Goal: Browse casually

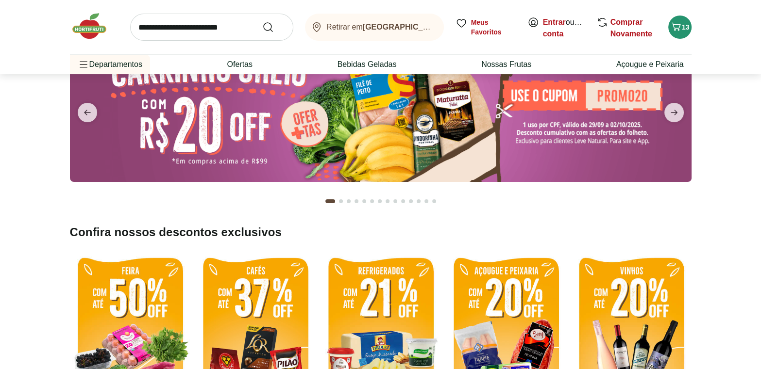
scroll to position [132, 0]
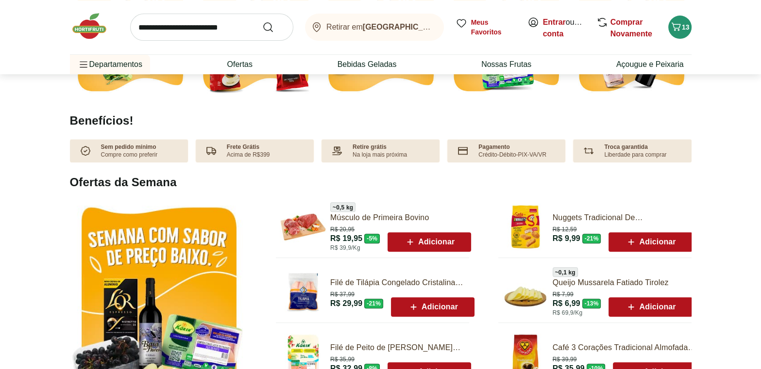
type input "*"
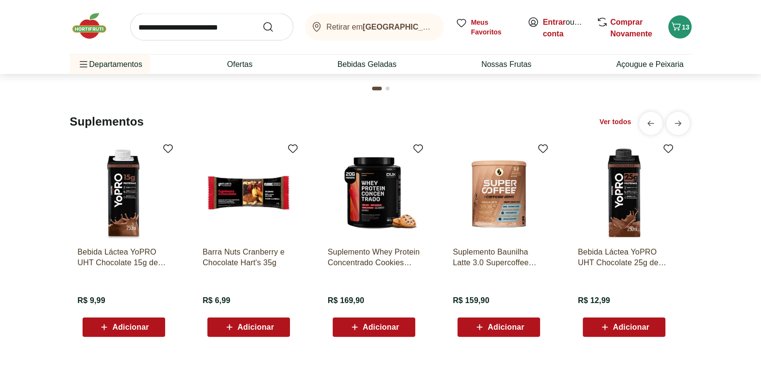
scroll to position [2029, 0]
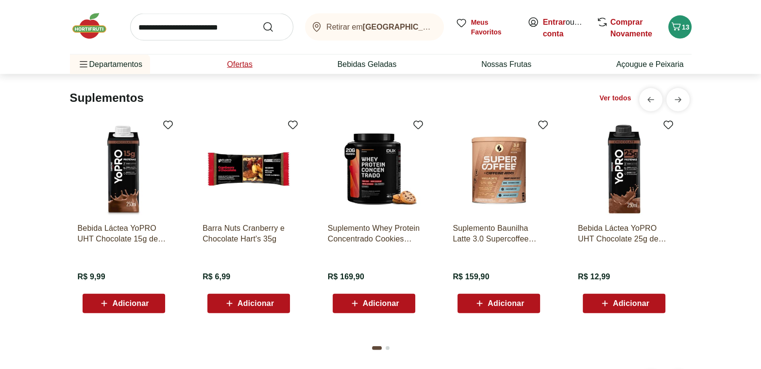
click at [237, 59] on link "Ofertas" at bounding box center [239, 65] width 25 height 12
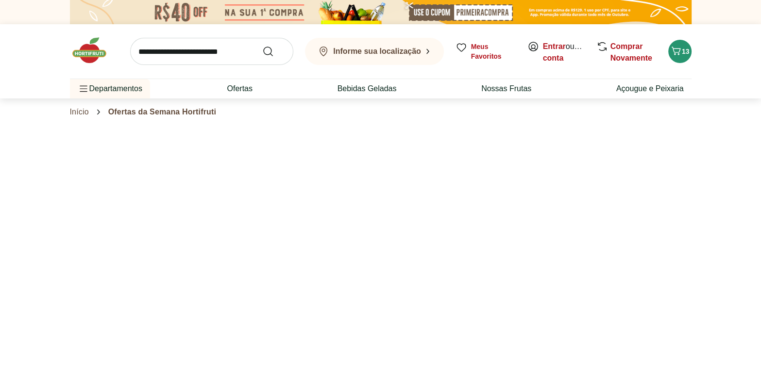
select select "**********"
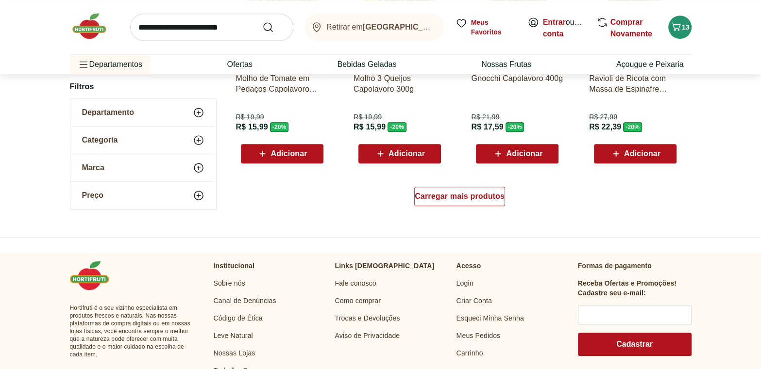
scroll to position [662, 0]
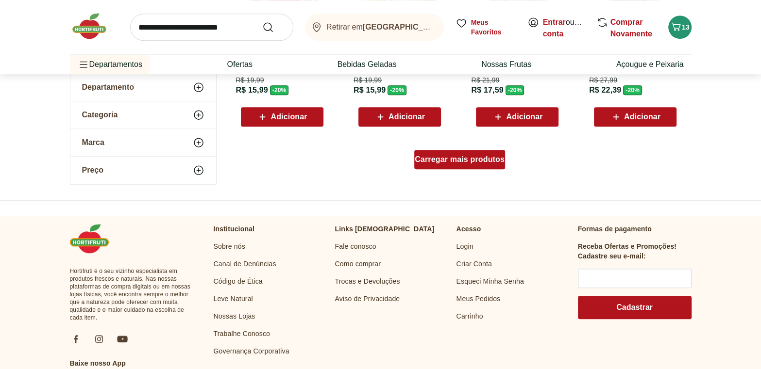
click at [445, 158] on span "Carregar mais produtos" at bounding box center [459, 160] width 90 height 8
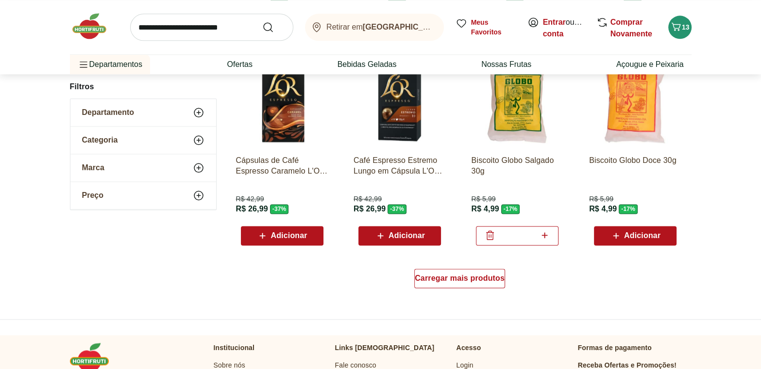
scroll to position [1191, 0]
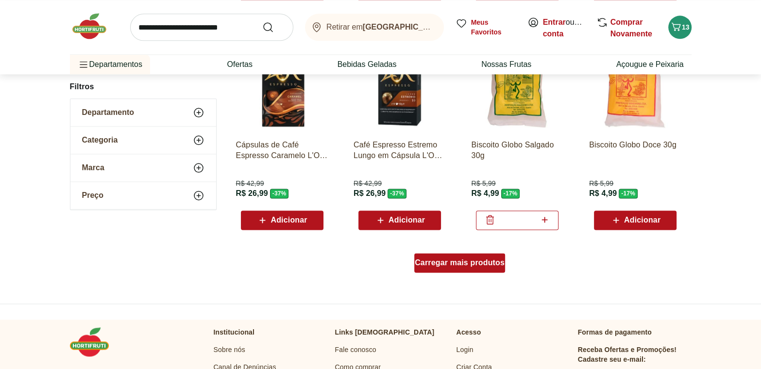
click at [470, 265] on span "Carregar mais produtos" at bounding box center [459, 263] width 90 height 8
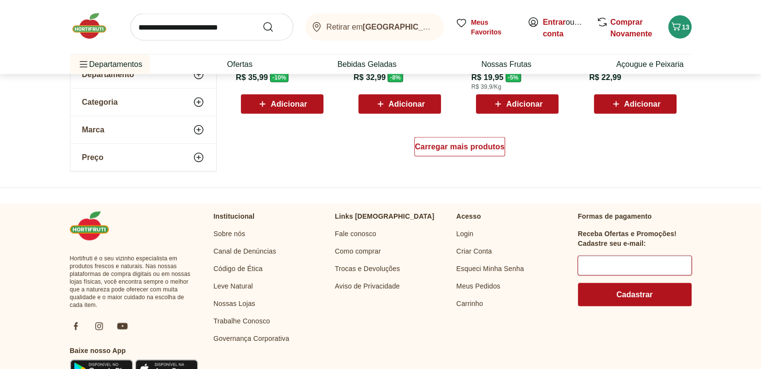
scroll to position [1941, 0]
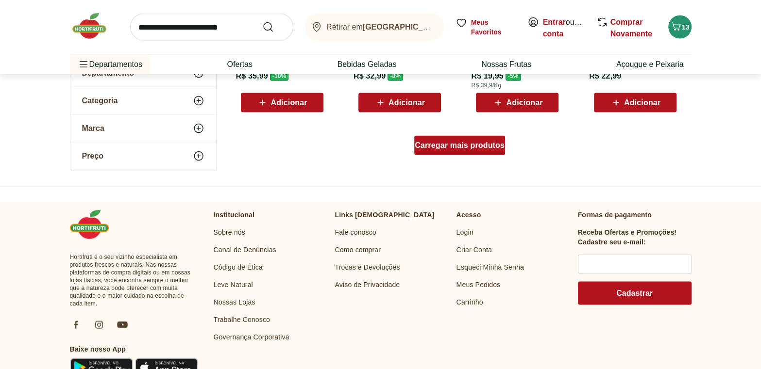
click at [457, 139] on div "Carregar mais produtos" at bounding box center [459, 145] width 91 height 19
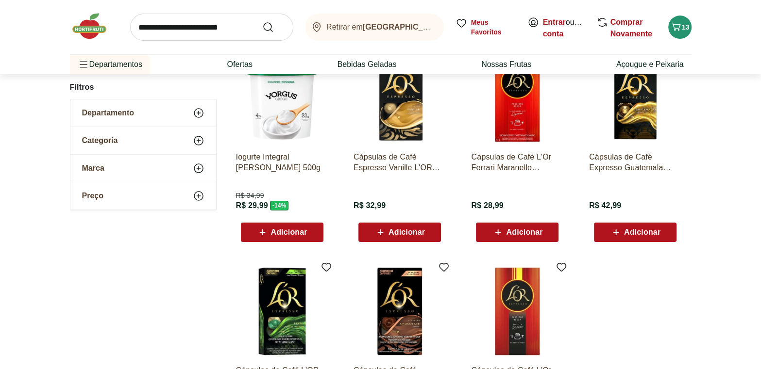
scroll to position [182, 0]
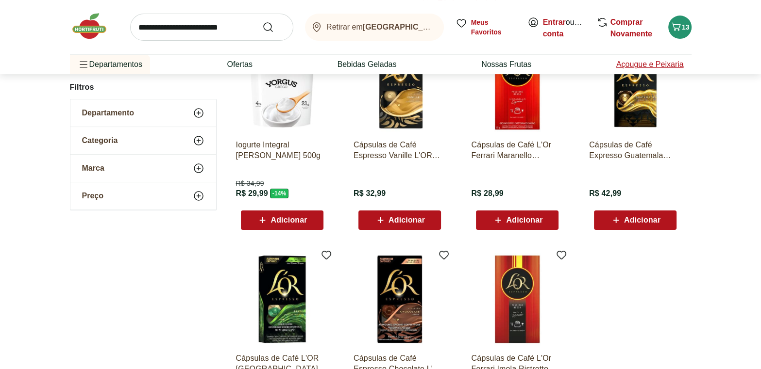
click at [650, 61] on link "Açougue e Peixaria" at bounding box center [649, 65] width 67 height 12
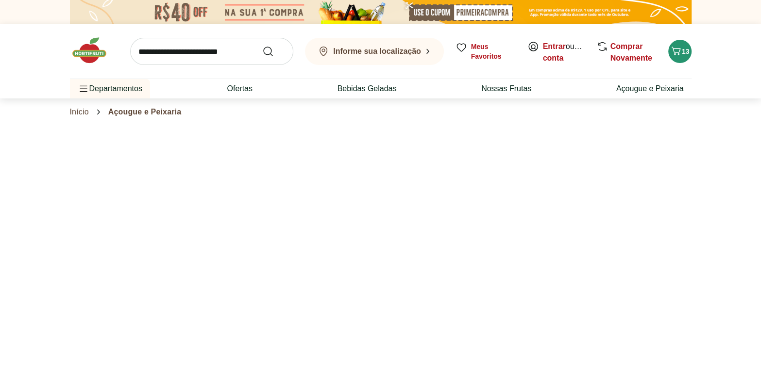
select select "**********"
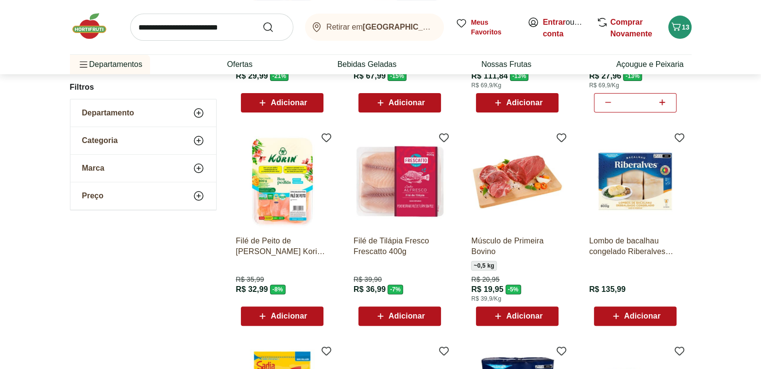
scroll to position [265, 0]
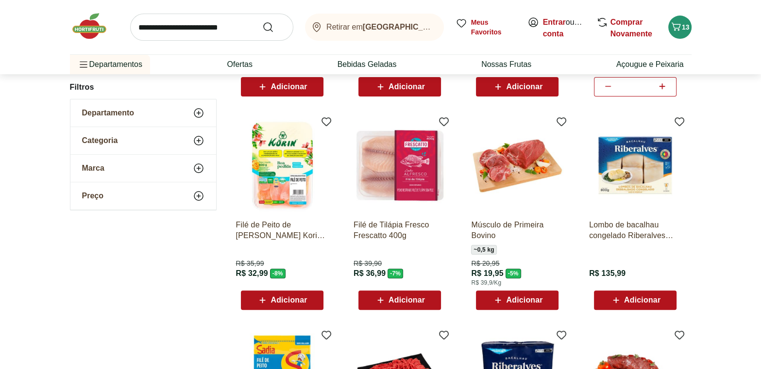
click at [87, 23] on img at bounding box center [94, 26] width 49 height 29
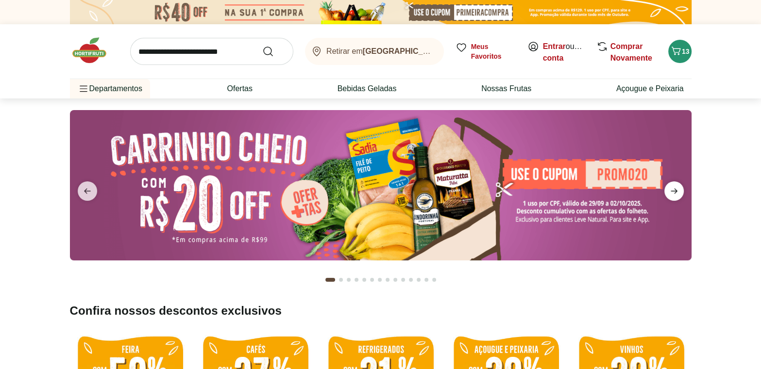
click at [675, 189] on icon "next" at bounding box center [673, 191] width 7 height 5
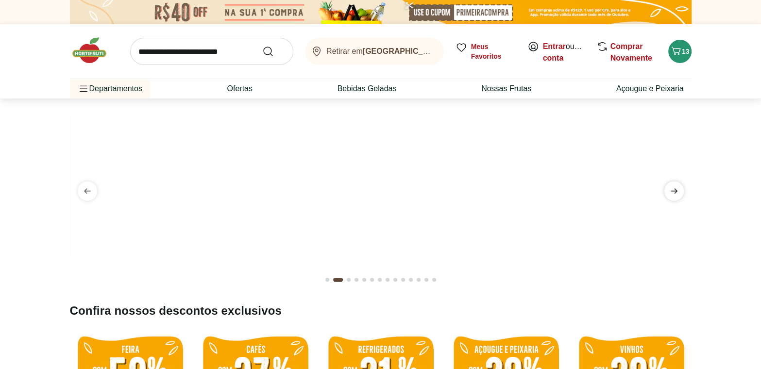
click at [675, 189] on icon "next" at bounding box center [673, 191] width 7 height 5
type input "*"
click at [675, 189] on icon "next" at bounding box center [673, 191] width 7 height 5
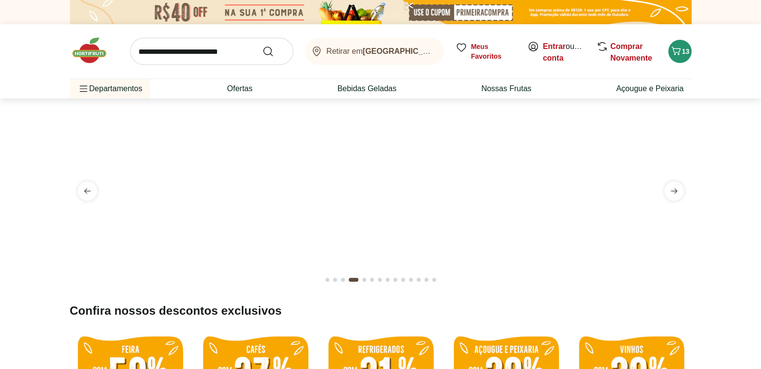
click at [272, 110] on img at bounding box center [379, 110] width 621 height 0
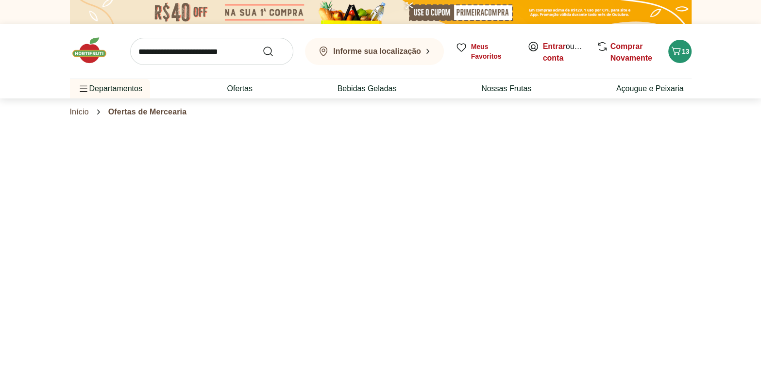
select select "**********"
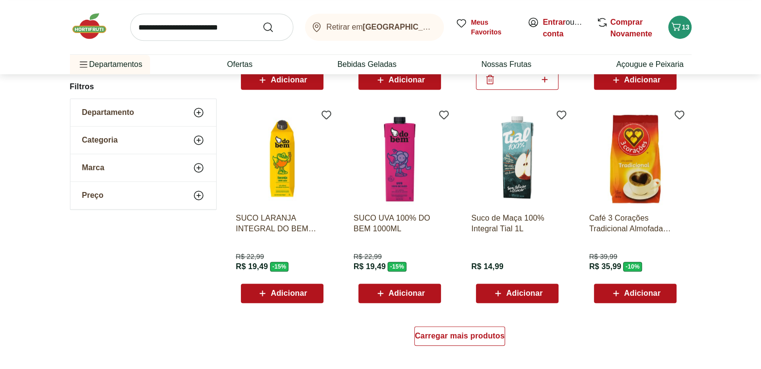
scroll to position [485, 0]
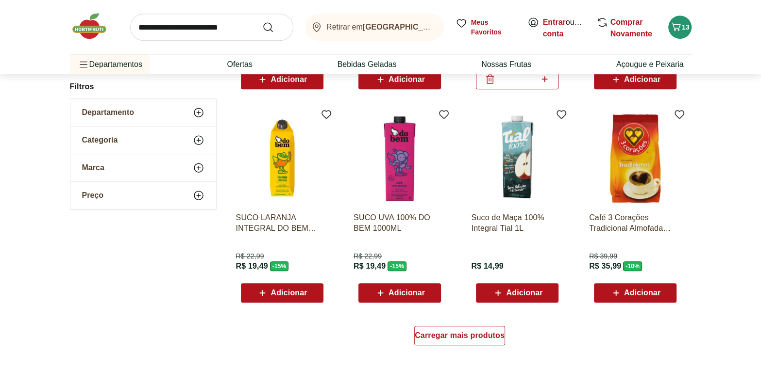
click at [89, 33] on img at bounding box center [94, 26] width 49 height 29
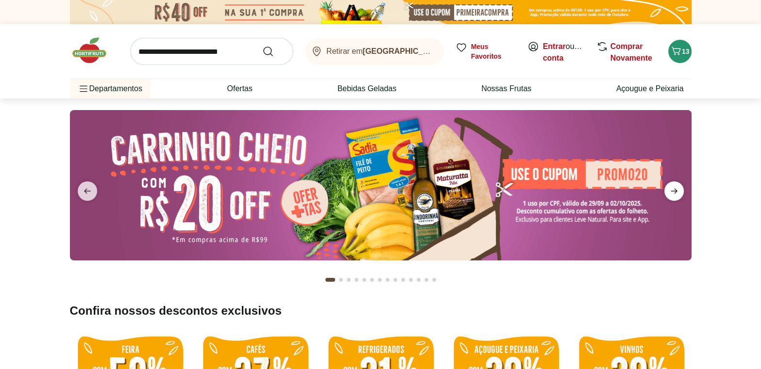
click at [672, 190] on icon "next" at bounding box center [674, 191] width 12 height 12
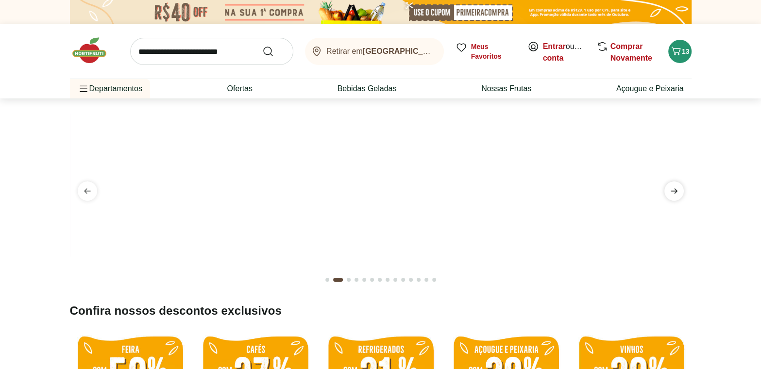
click at [672, 190] on icon "next" at bounding box center [674, 191] width 12 height 12
type input "*"
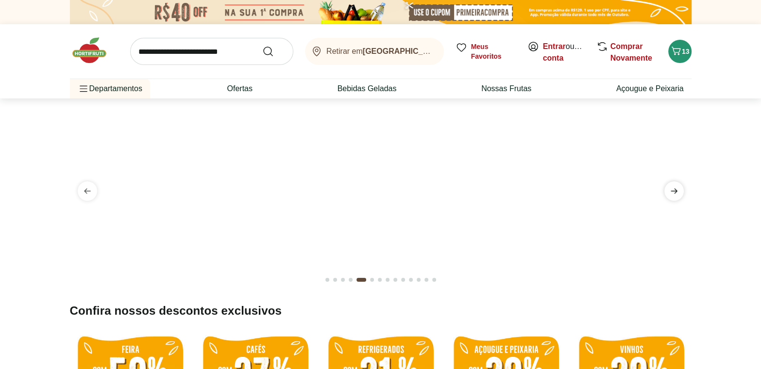
type input "*"
click at [380, 110] on img at bounding box center [380, 110] width 621 height 0
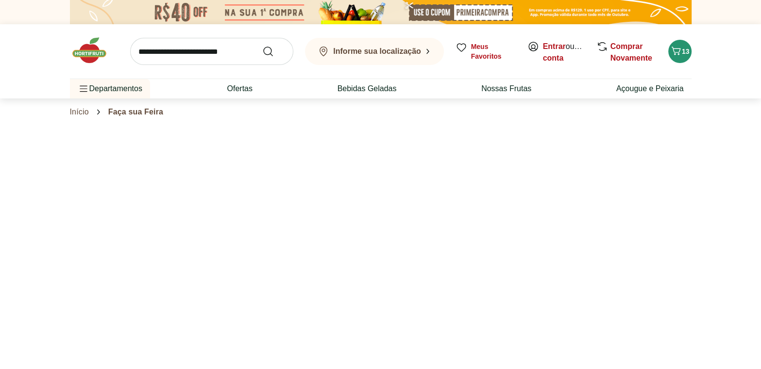
select select "**********"
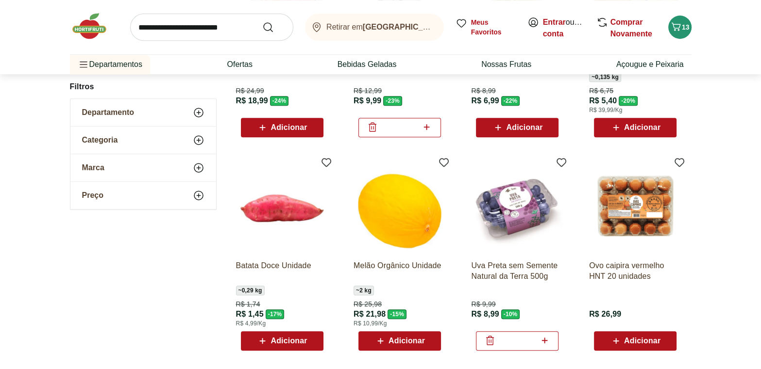
scroll to position [441, 0]
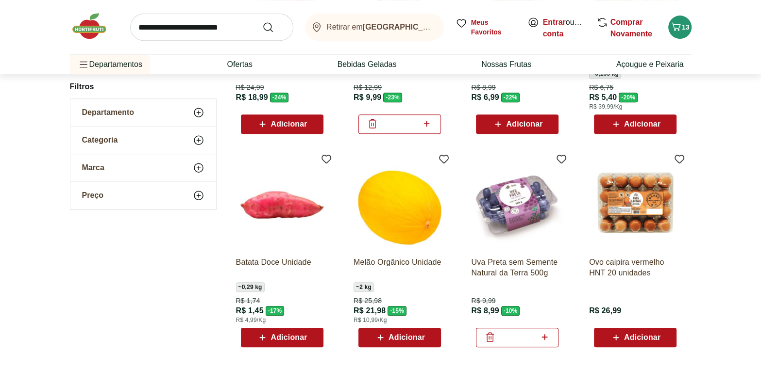
click at [96, 32] on img at bounding box center [94, 26] width 49 height 29
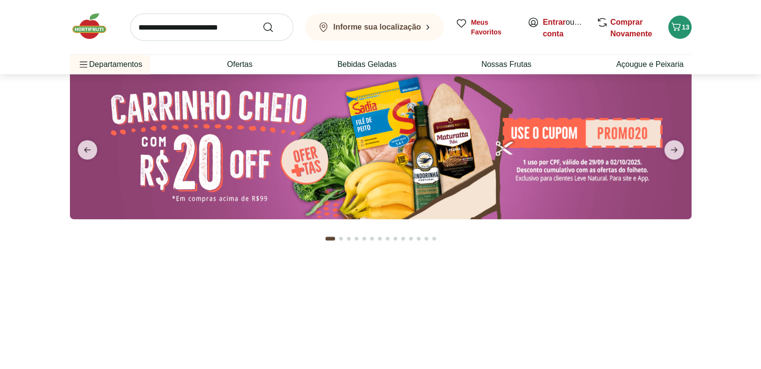
type input "*"
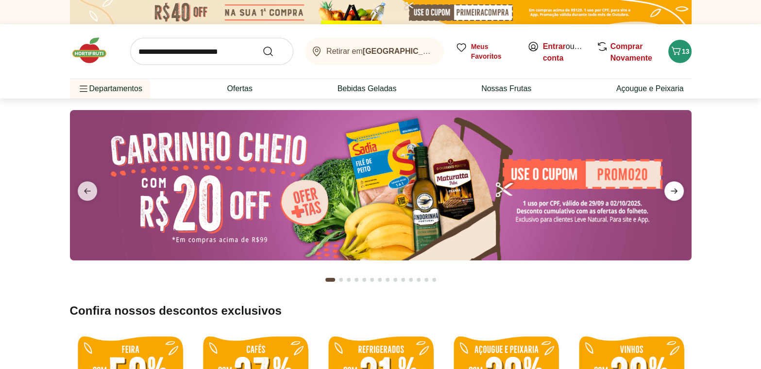
click at [674, 186] on icon "next" at bounding box center [674, 191] width 12 height 12
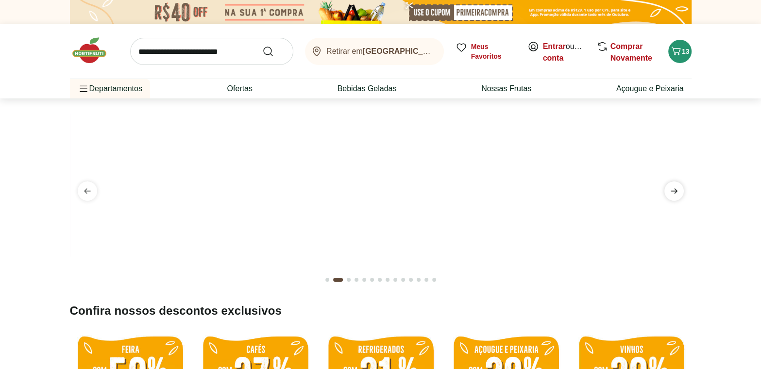
click at [674, 186] on icon "next" at bounding box center [674, 191] width 12 height 12
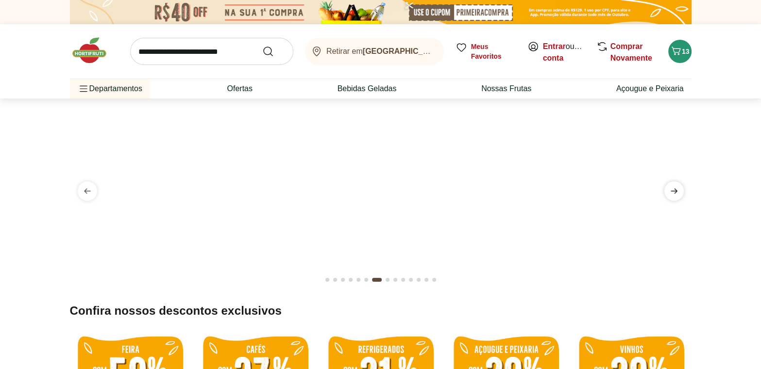
click at [674, 186] on icon "next" at bounding box center [674, 191] width 12 height 12
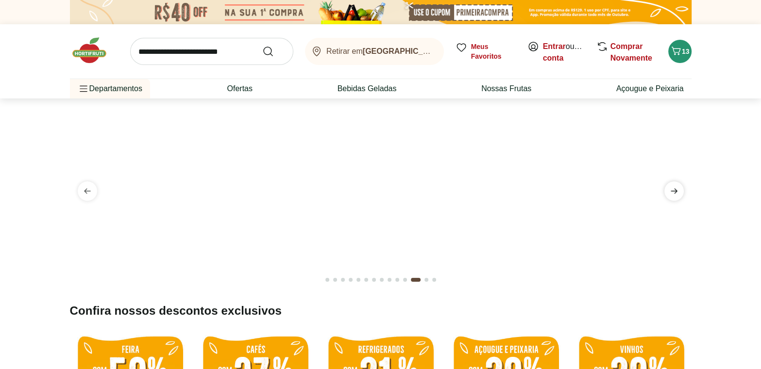
click at [674, 186] on icon "next" at bounding box center [674, 191] width 12 height 12
click at [83, 193] on icon "previous" at bounding box center [88, 191] width 12 height 12
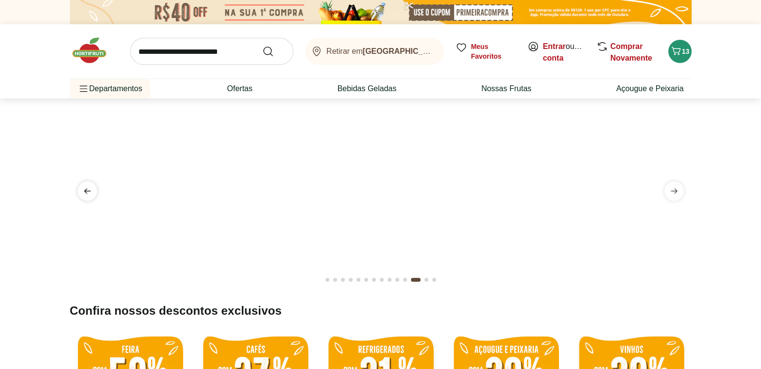
click at [83, 193] on icon "previous" at bounding box center [88, 191] width 12 height 12
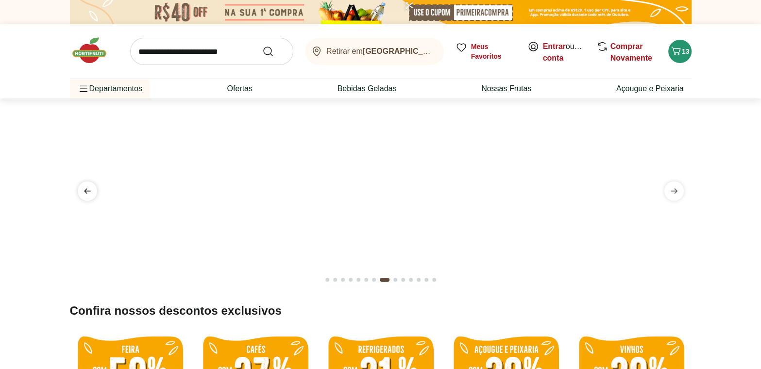
click at [83, 193] on icon "previous" at bounding box center [88, 191] width 12 height 12
click at [93, 197] on span "previous" at bounding box center [87, 191] width 19 height 19
click at [437, 110] on img at bounding box center [379, 110] width 621 height 0
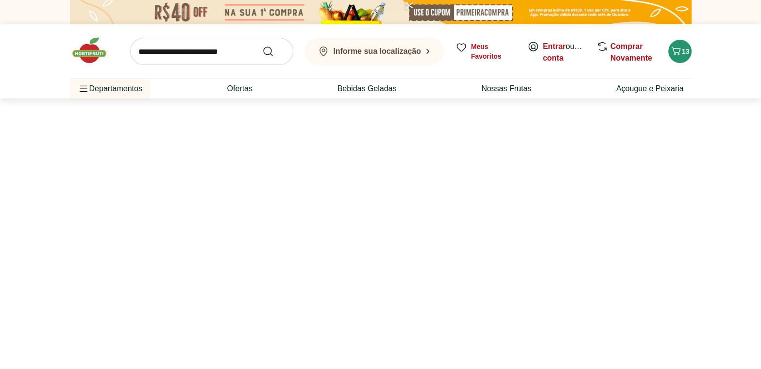
select select "**********"
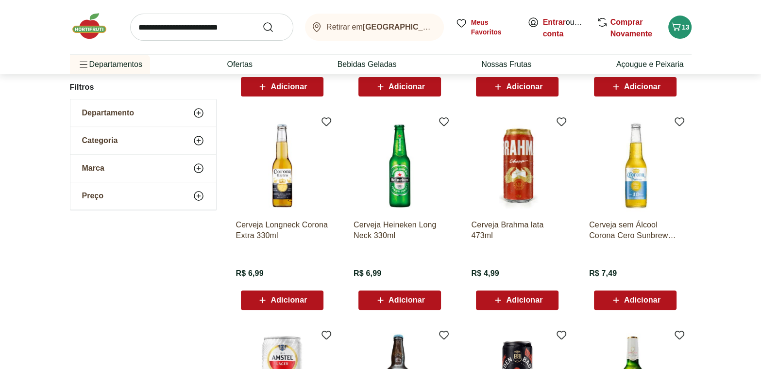
scroll to position [265, 0]
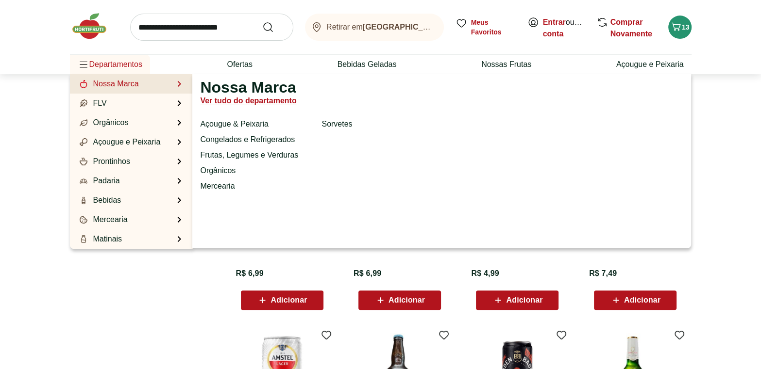
click at [129, 84] on link "Nossa Marca" at bounding box center [108, 84] width 61 height 12
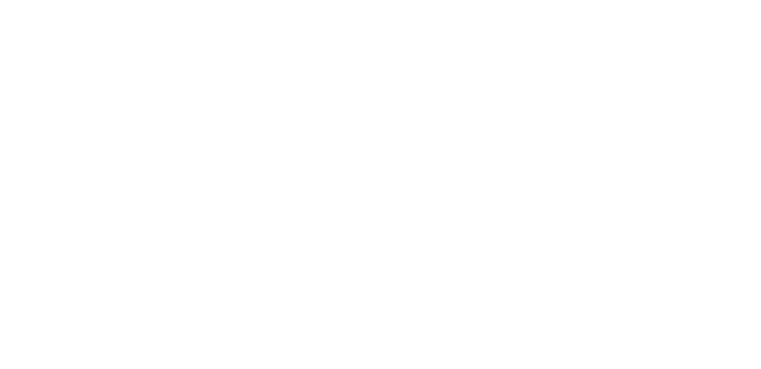
select select "**********"
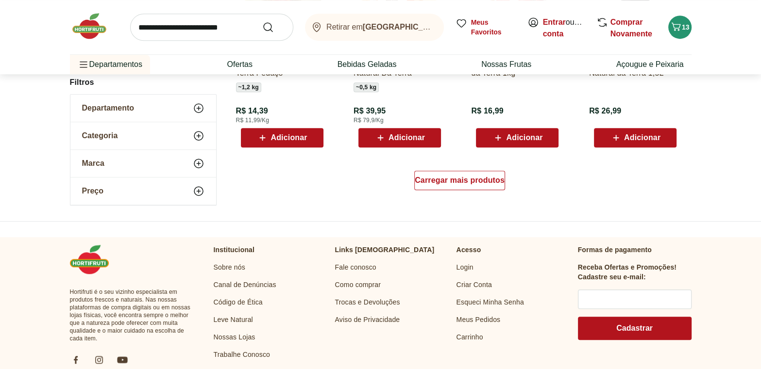
scroll to position [662, 0]
